Goal: Information Seeking & Learning: Compare options

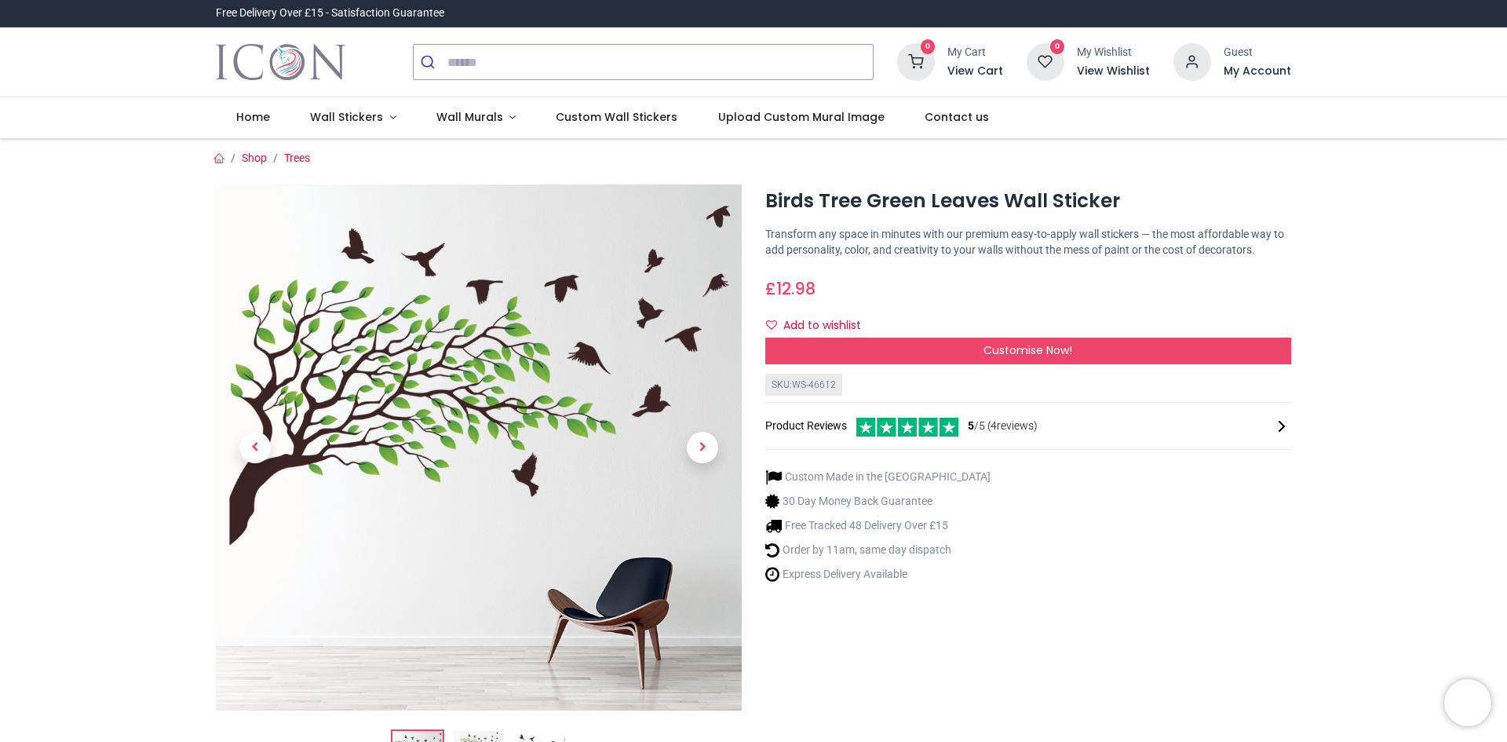
click at [697, 447] on span "Next" at bounding box center [702, 447] width 31 height 31
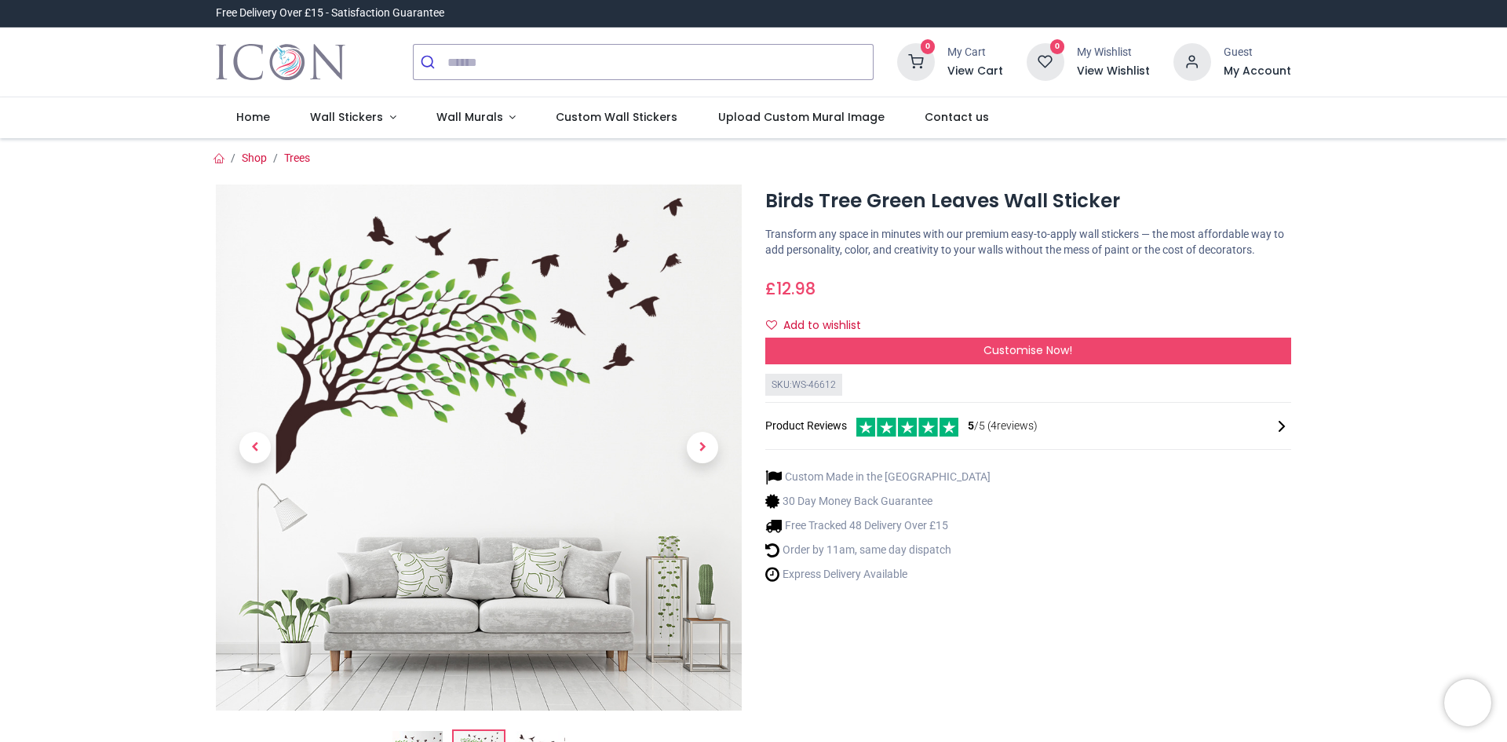
click at [697, 447] on span "Next" at bounding box center [702, 447] width 31 height 31
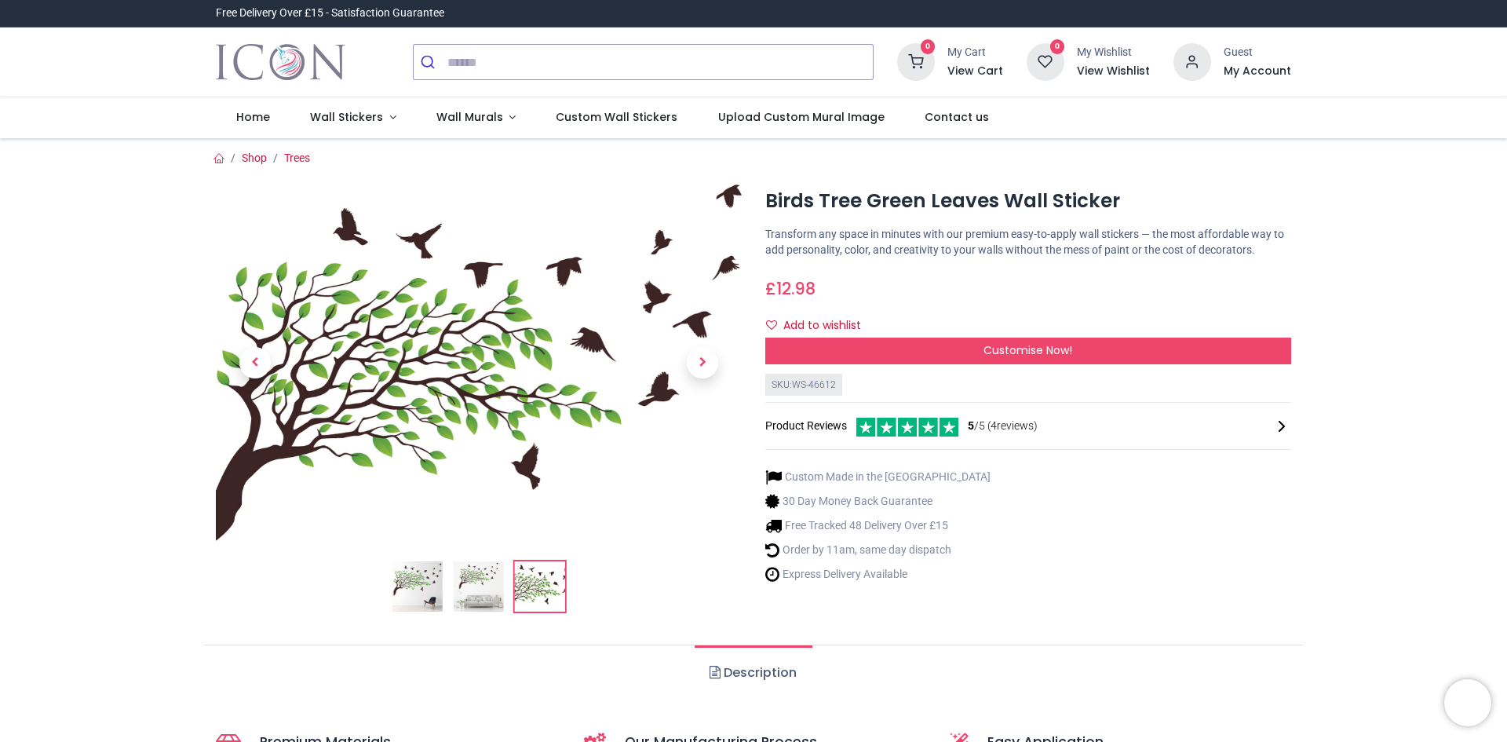
click at [697, 447] on link at bounding box center [702, 363] width 78 height 250
